Goal: Navigation & Orientation: Find specific page/section

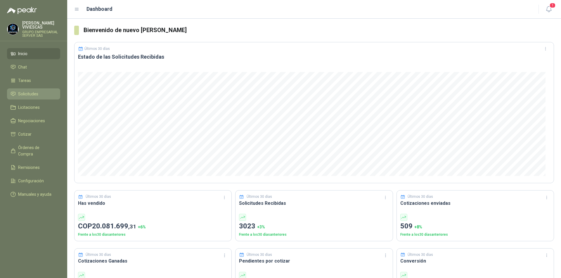
click at [26, 91] on span "Solicitudes" at bounding box center [28, 94] width 20 height 6
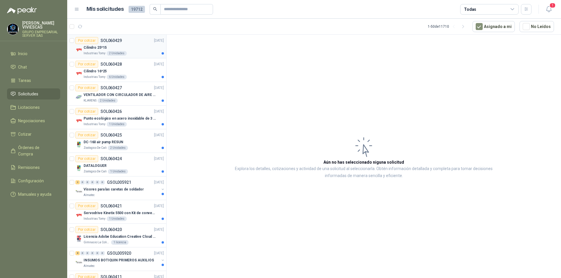
click at [96, 50] on p "Cilindro 25*15" at bounding box center [95, 48] width 23 height 6
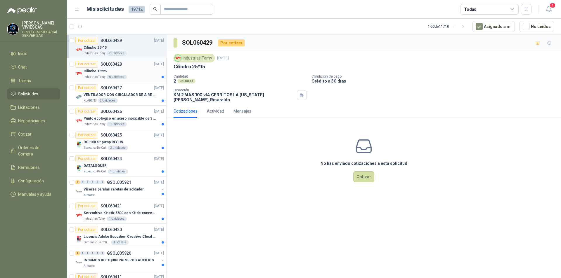
click at [94, 72] on p "Cilindro 16*25" at bounding box center [95, 72] width 23 height 6
click at [103, 96] on p "VENTILADOR CON CIRCULADOR DE AIRE MULTIPROPOSITO XPOWER DE 14"" at bounding box center [120, 95] width 73 height 6
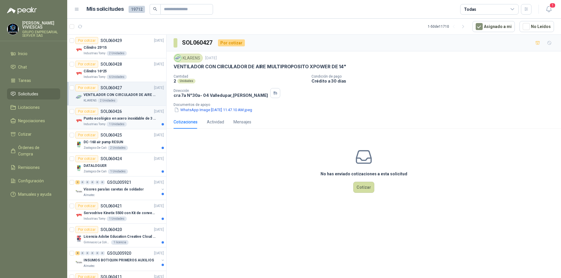
click at [99, 116] on p "Punto ecológico en acero inoxidable de 3 puestos, con capacidad para 53 Litros …" at bounding box center [120, 119] width 73 height 6
